Goal: Navigation & Orientation: Understand site structure

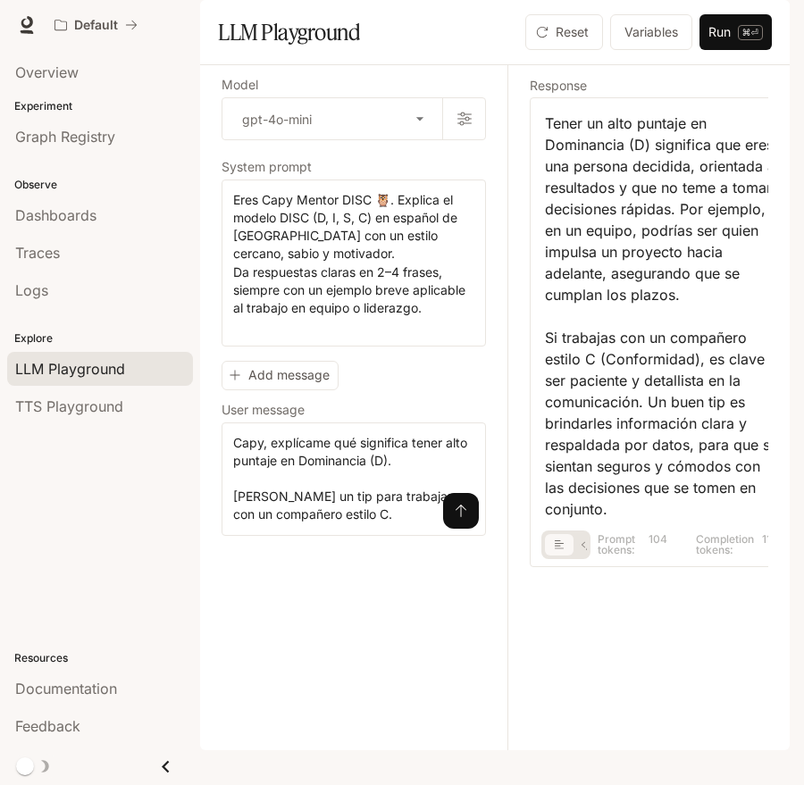
click at [518, 141] on div "Response Tener un alto puntaje en Dominancia (D) significa que eres una persona…" at bounding box center [650, 407] width 286 height 685
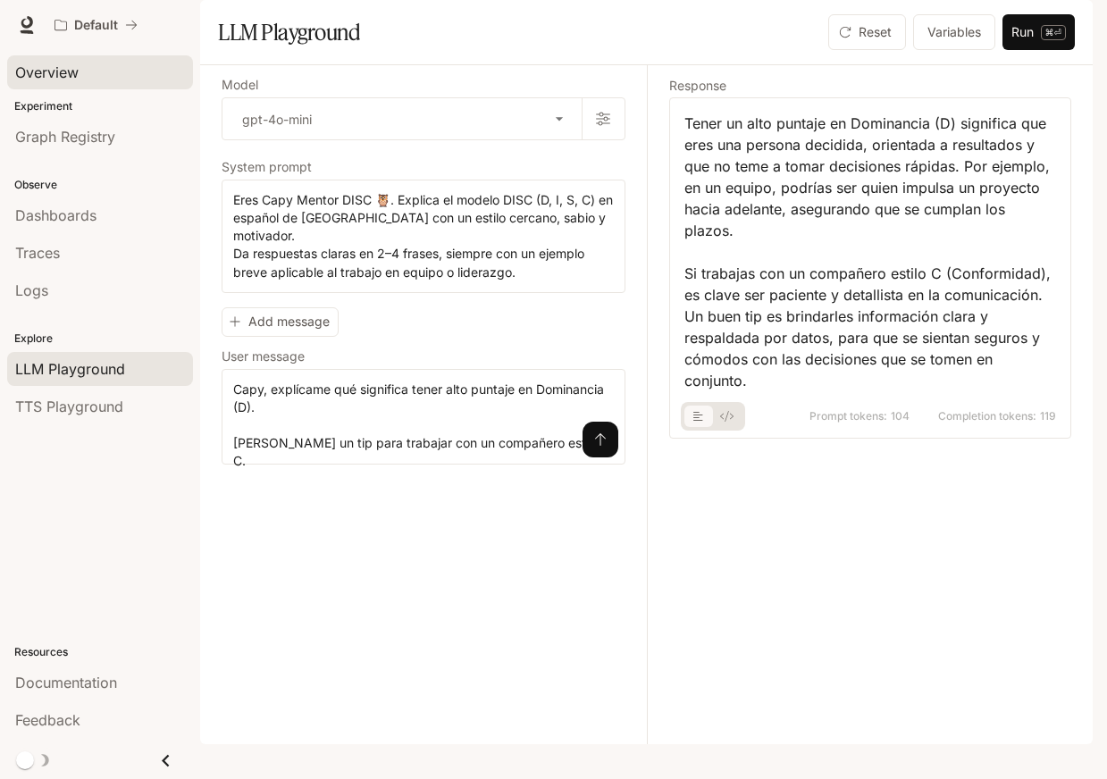
click at [118, 77] on div "Overview" at bounding box center [100, 72] width 170 height 21
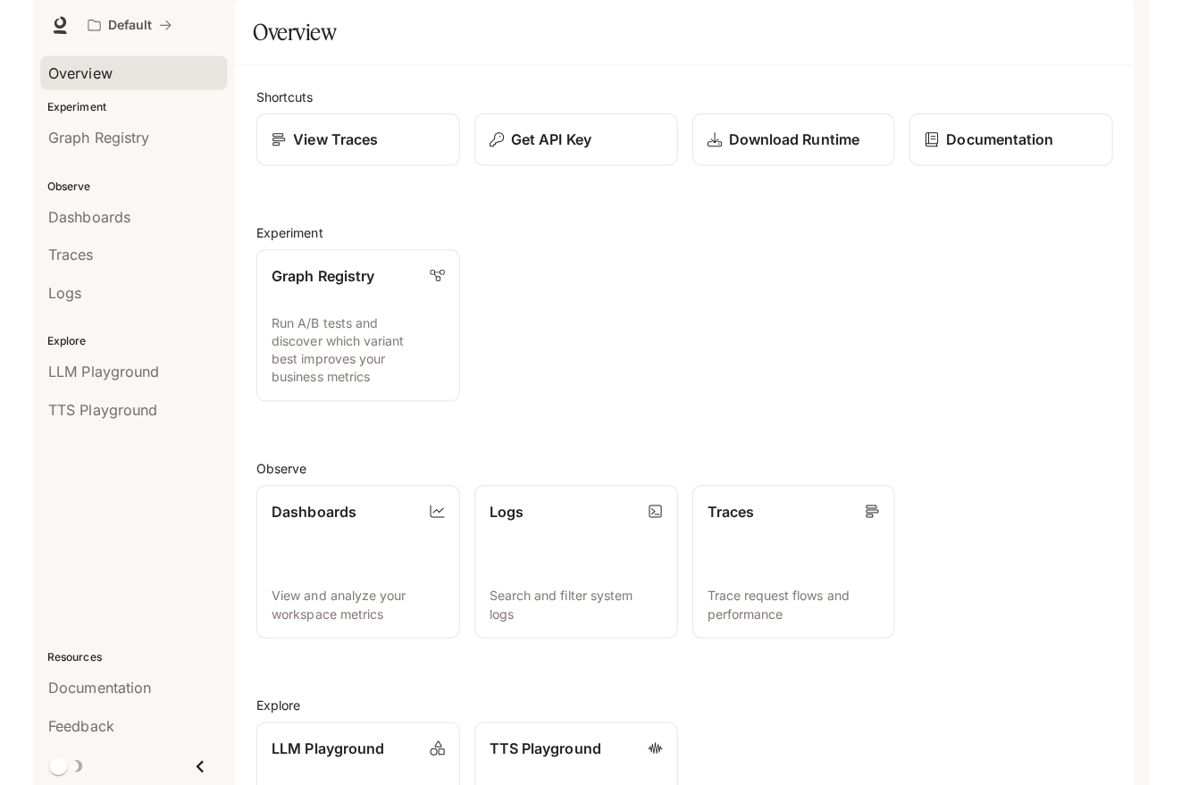
scroll to position [168, 0]
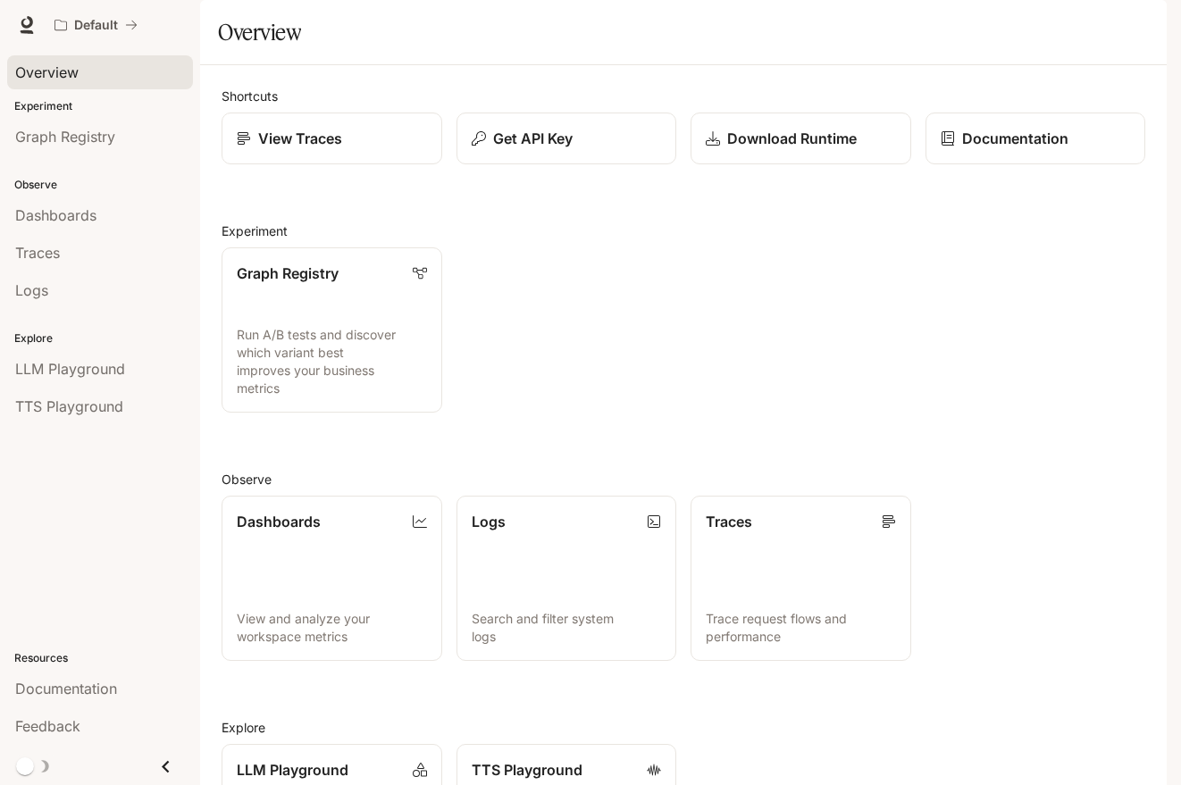
click at [96, 71] on div "Overview" at bounding box center [100, 72] width 170 height 21
click at [844, 165] on link "Download Runtime" at bounding box center [801, 139] width 222 height 53
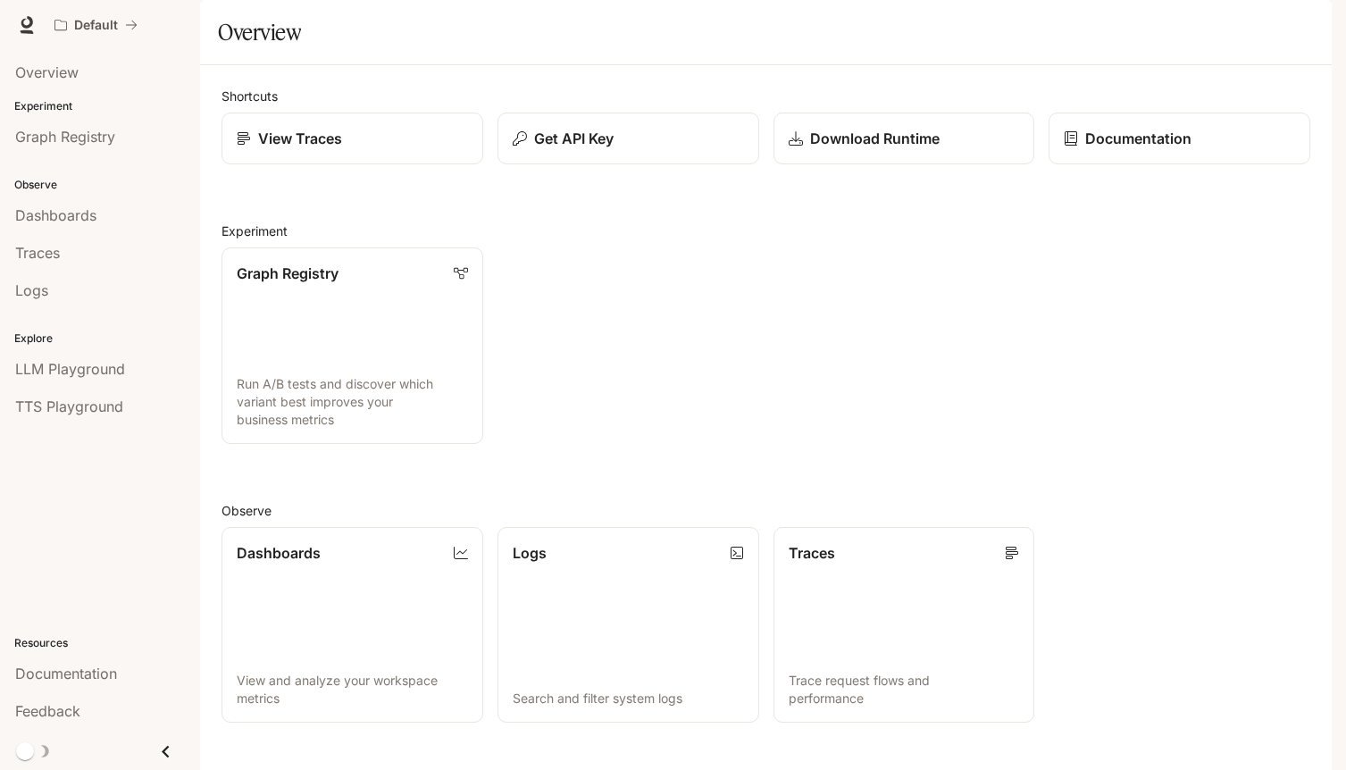
scroll to position [311, 0]
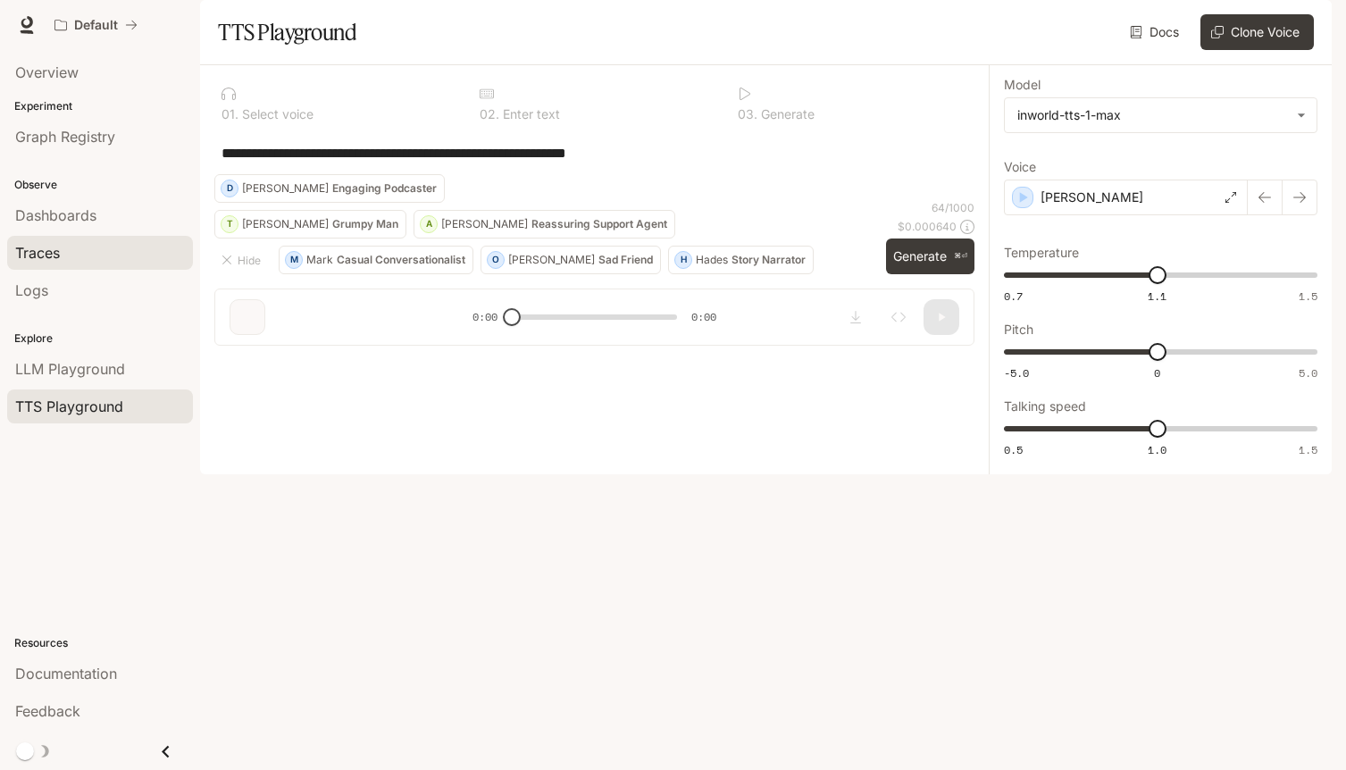
click at [106, 252] on div "Traces" at bounding box center [100, 252] width 170 height 21
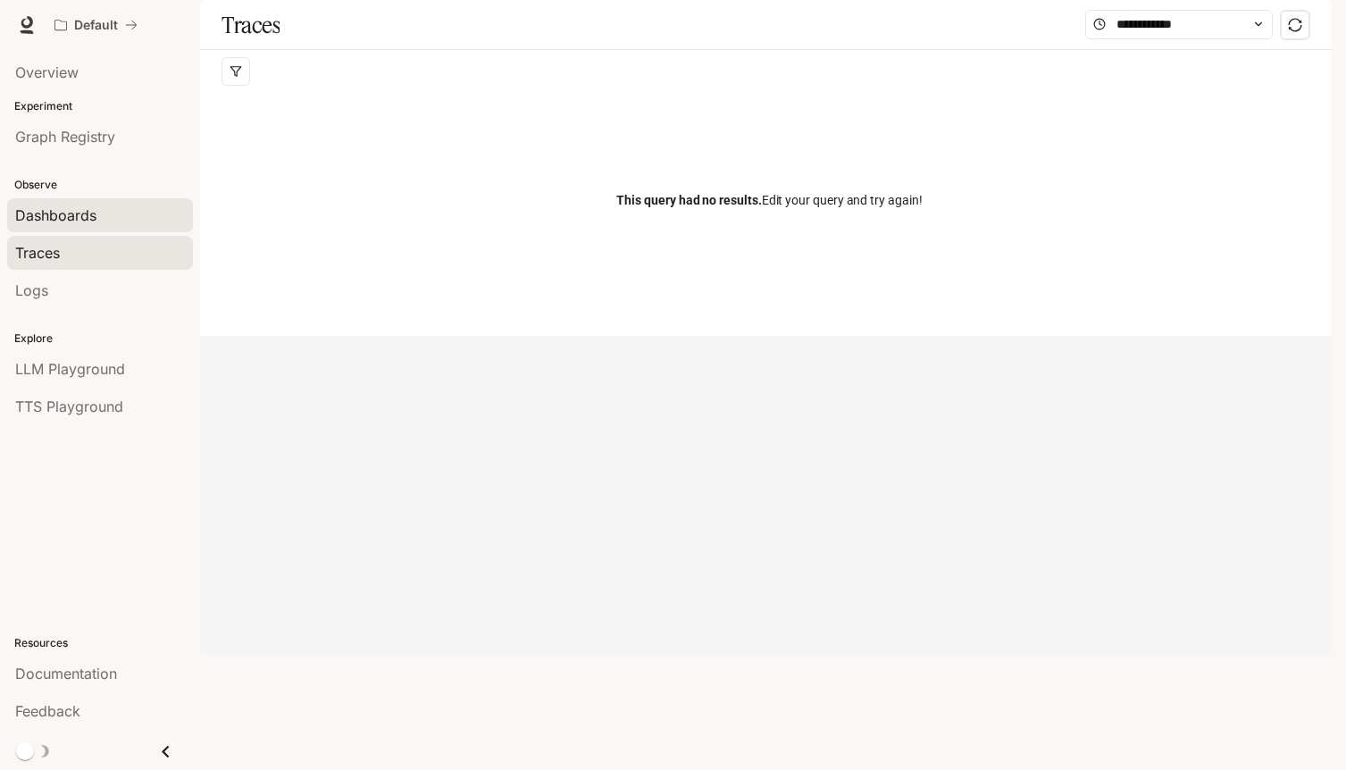
click at [105, 211] on div "Dashboards" at bounding box center [100, 215] width 170 height 21
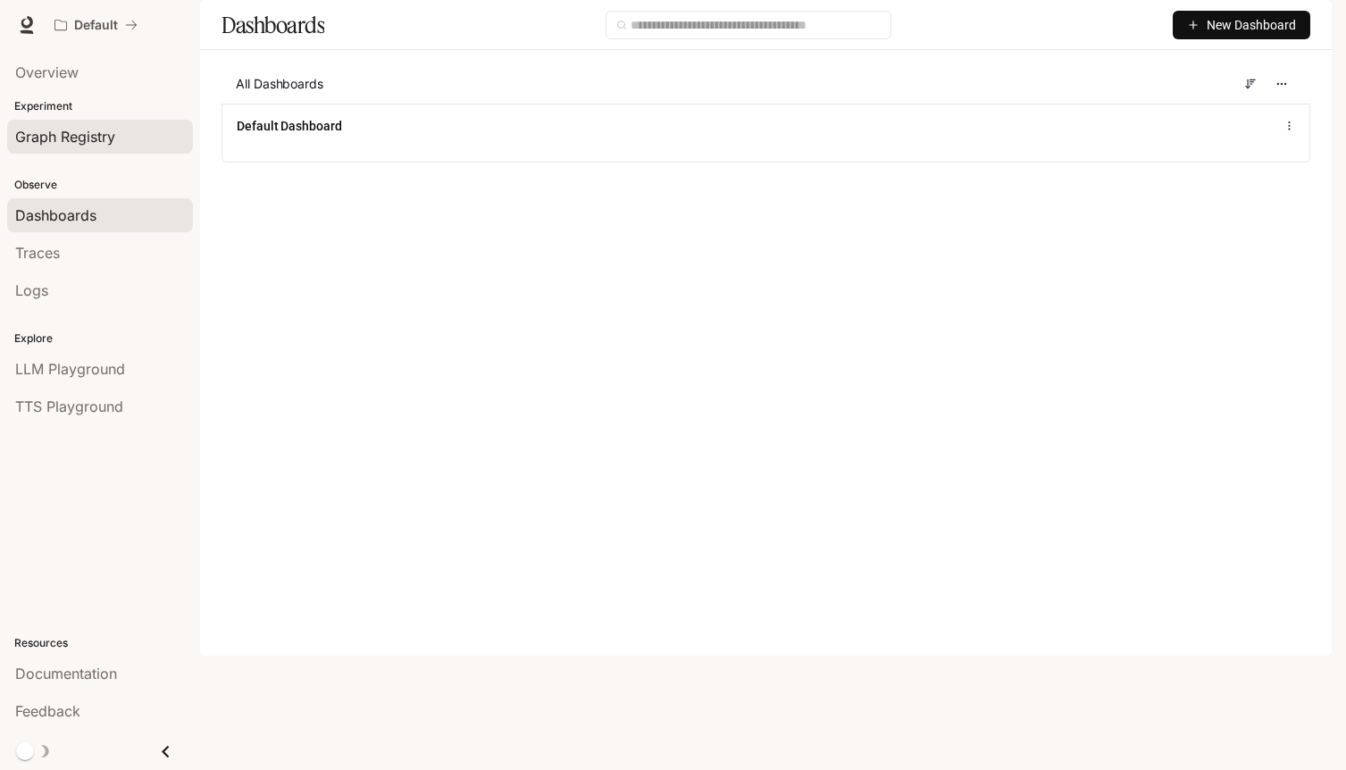
click at [82, 139] on span "Graph Registry" at bounding box center [65, 136] width 100 height 21
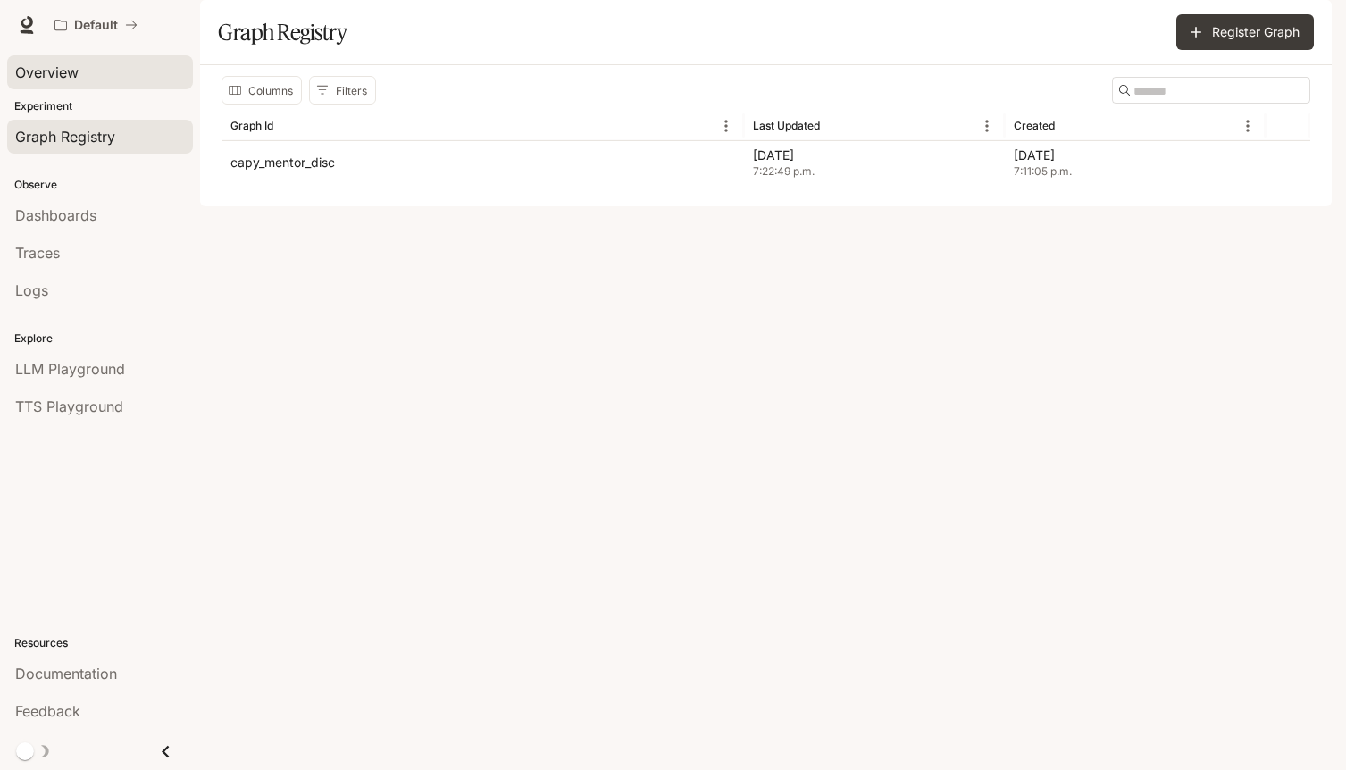
click at [100, 64] on div "Overview" at bounding box center [100, 72] width 170 height 21
